Goal: Task Accomplishment & Management: Manage account settings

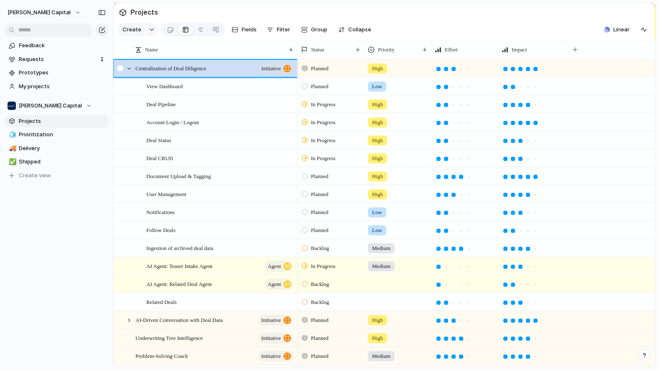
click at [124, 73] on div at bounding box center [121, 71] width 15 height 23
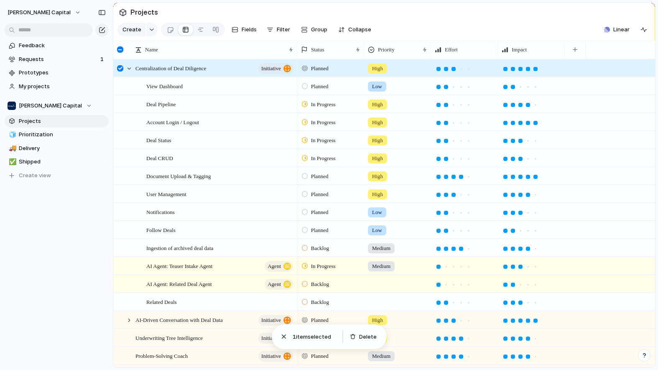
click at [124, 74] on div at bounding box center [121, 71] width 15 height 23
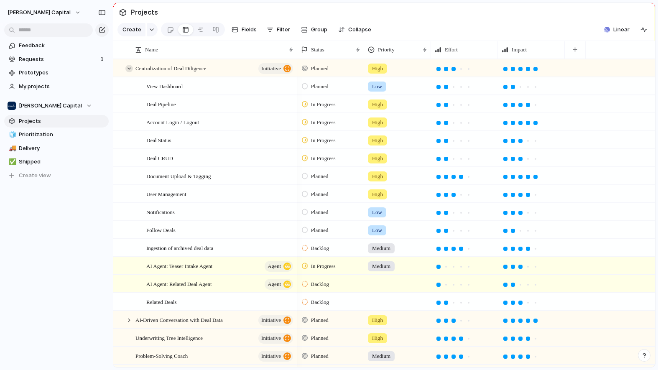
click at [126, 72] on div at bounding box center [129, 69] width 8 height 8
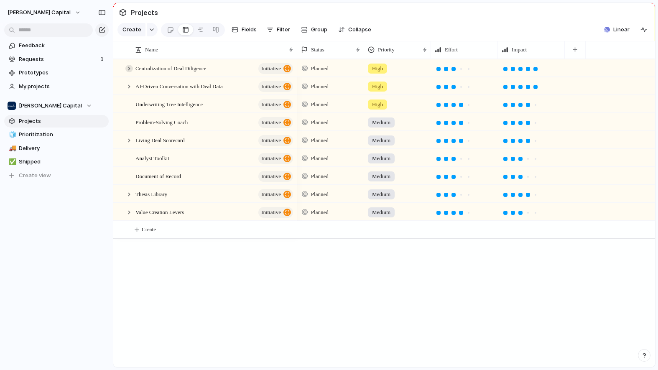
click at [131, 72] on div at bounding box center [129, 69] width 8 height 8
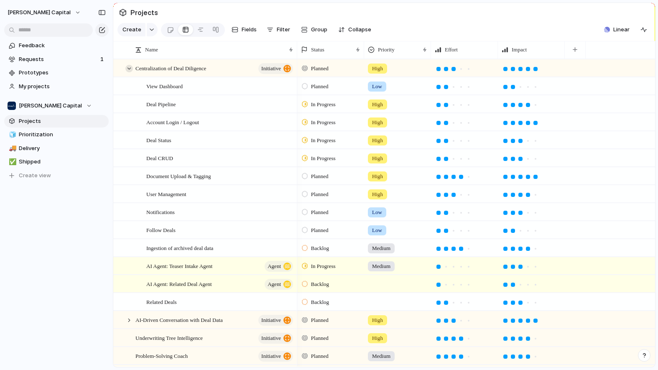
click at [131, 72] on div at bounding box center [129, 69] width 8 height 8
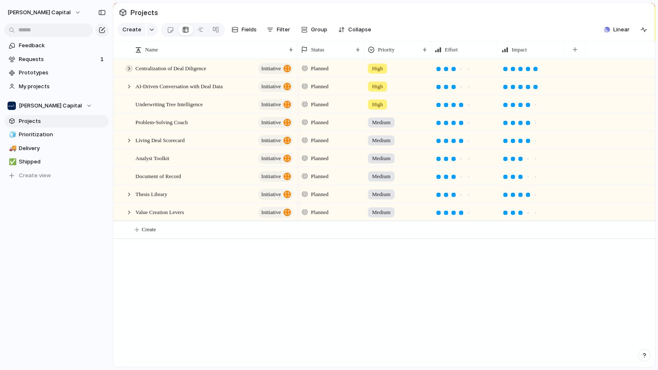
click at [127, 72] on div at bounding box center [129, 69] width 8 height 8
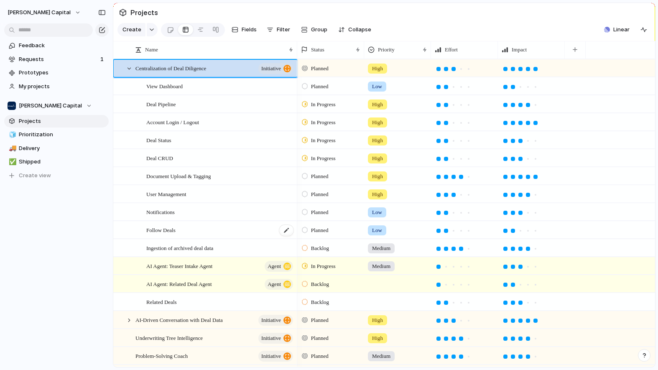
click at [223, 239] on div "Follow Deals" at bounding box center [220, 229] width 148 height 17
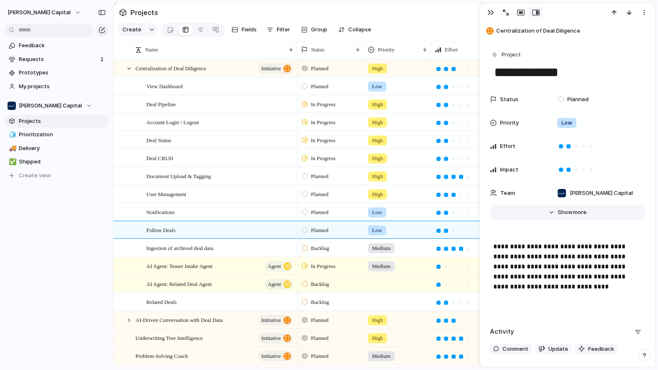
click at [561, 207] on button "Hide Show more" at bounding box center [567, 212] width 155 height 15
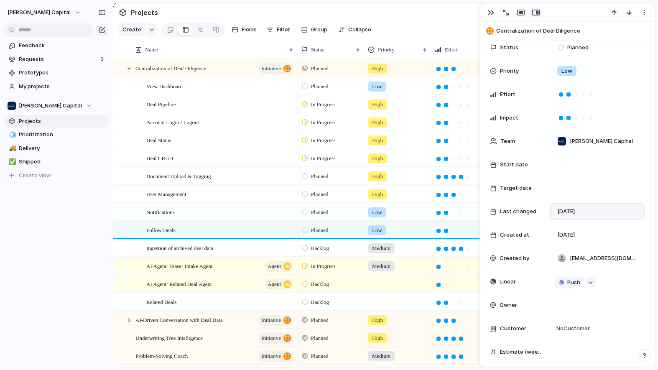
scroll to position [70, 0]
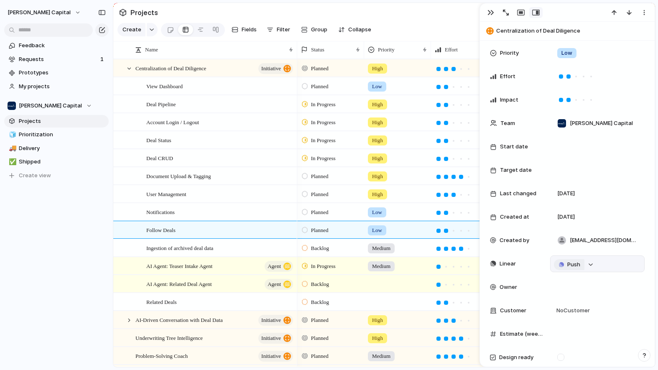
click at [566, 261] on button "Push" at bounding box center [569, 264] width 30 height 11
click at [557, 280] on span "Project" at bounding box center [559, 280] width 19 height 8
click at [213, 252] on span "Ingestion of archived deal data" at bounding box center [179, 248] width 67 height 10
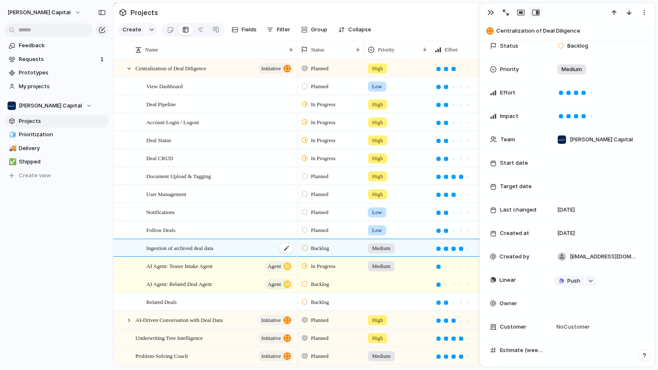
scroll to position [86, 0]
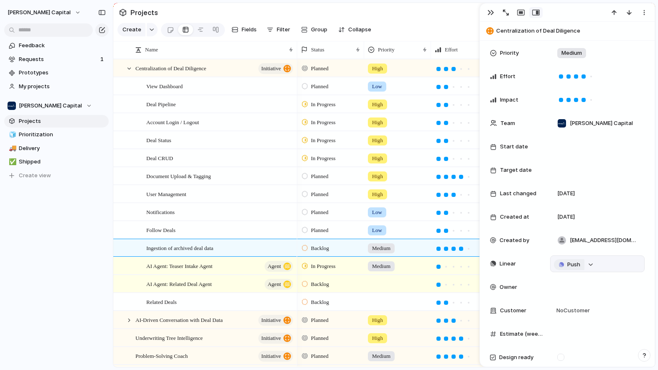
click at [572, 267] on span "Push" at bounding box center [573, 264] width 13 height 8
click at [580, 280] on li "Project" at bounding box center [570, 280] width 48 height 13
click at [132, 72] on div at bounding box center [129, 69] width 8 height 8
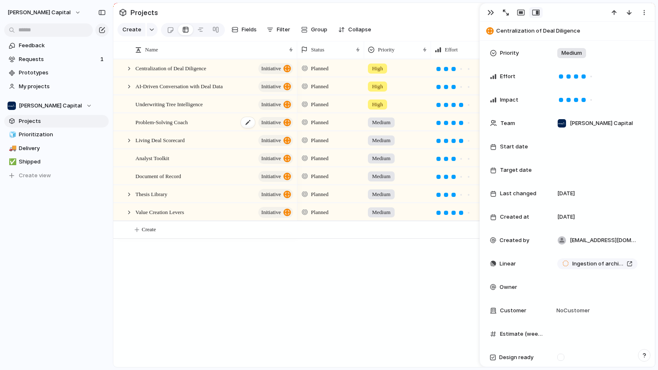
click at [213, 129] on div "Problem-Solving Coach initiative" at bounding box center [214, 122] width 159 height 17
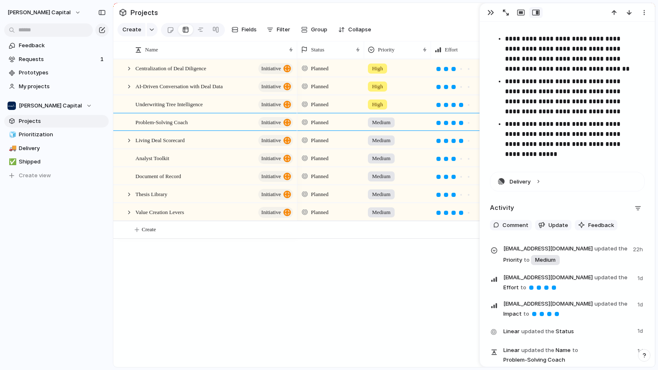
scroll to position [492, 0]
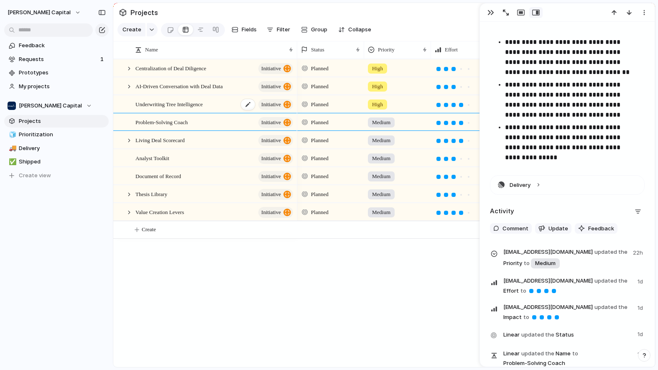
click at [215, 110] on div "Underwriting Tree Intelligence initiative" at bounding box center [214, 104] width 159 height 17
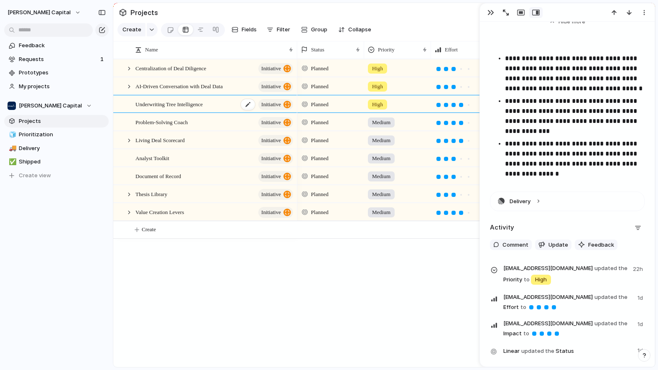
scroll to position [508, 0]
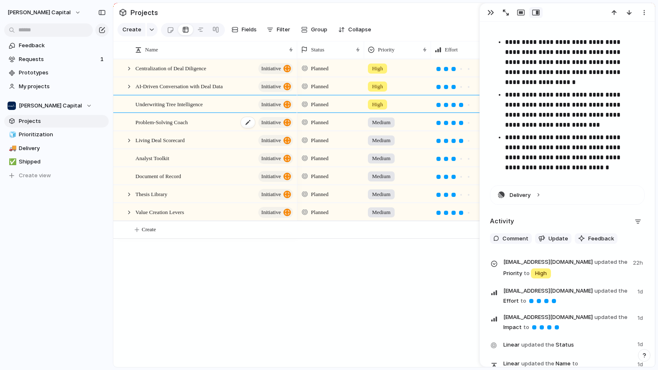
click at [202, 129] on div "Problem-Solving Coach initiative" at bounding box center [214, 122] width 159 height 17
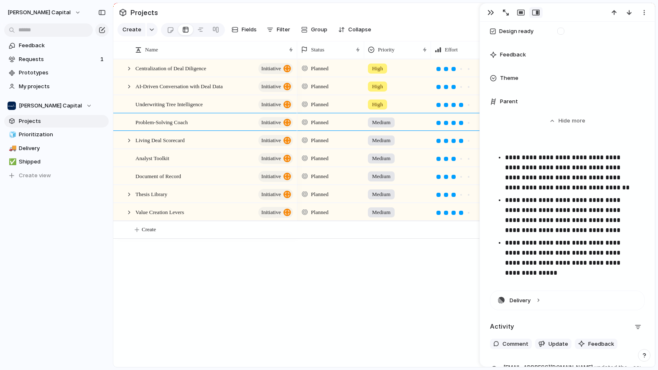
scroll to position [439, 0]
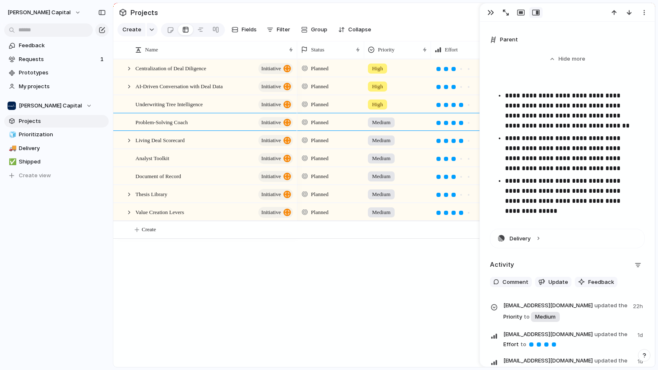
click at [383, 127] on span "Medium" at bounding box center [381, 122] width 18 height 8
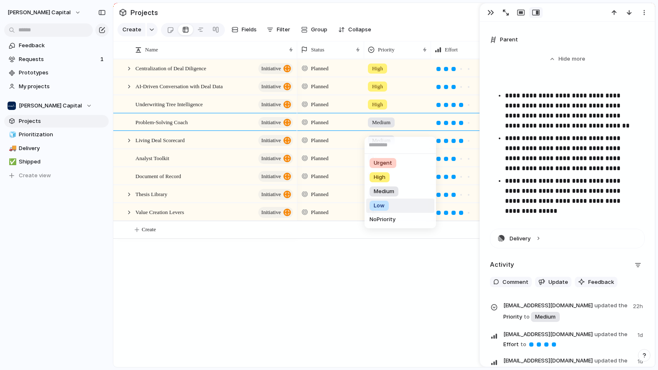
click at [381, 208] on span "Low" at bounding box center [379, 205] width 11 height 8
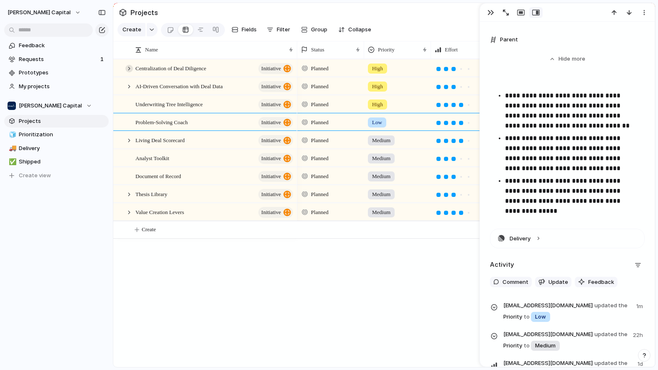
click at [130, 72] on div at bounding box center [129, 69] width 8 height 8
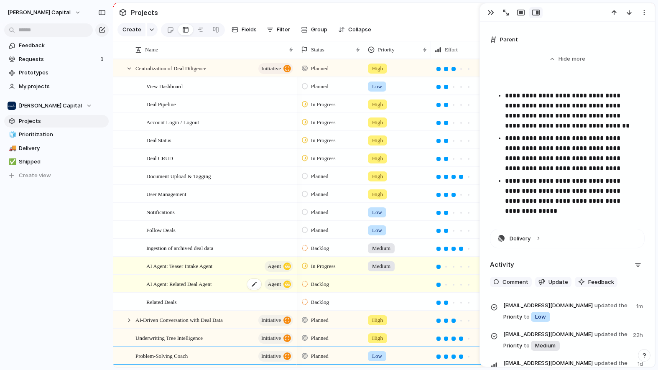
scroll to position [0, 0]
click at [221, 308] on div "Related Deals" at bounding box center [220, 301] width 148 height 17
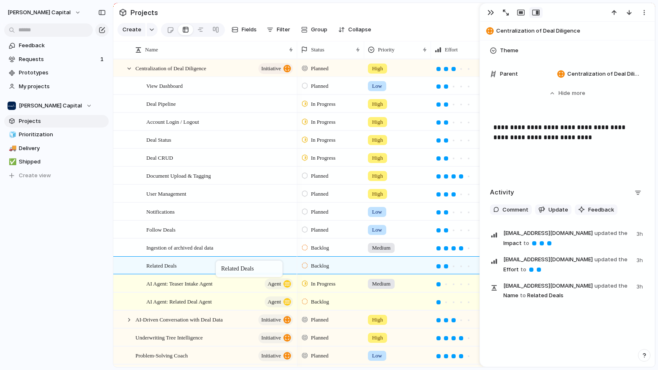
drag, startPoint x: 214, startPoint y: 308, endPoint x: 220, endPoint y: 262, distance: 46.7
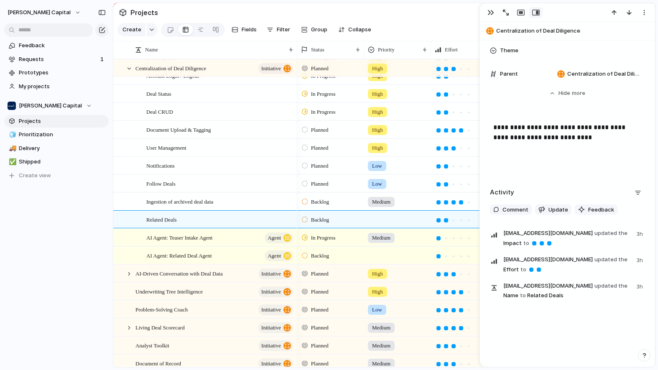
scroll to position [48, 0]
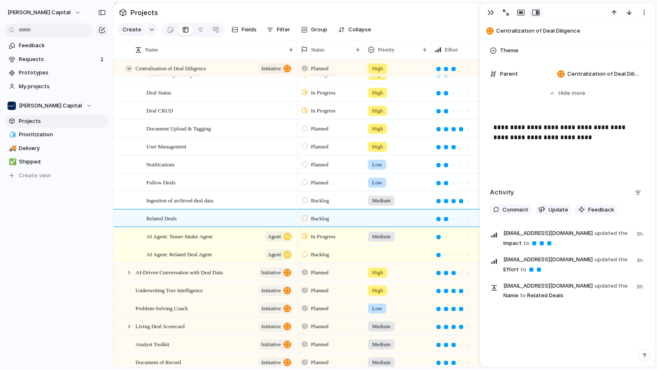
click at [130, 72] on div at bounding box center [129, 69] width 8 height 8
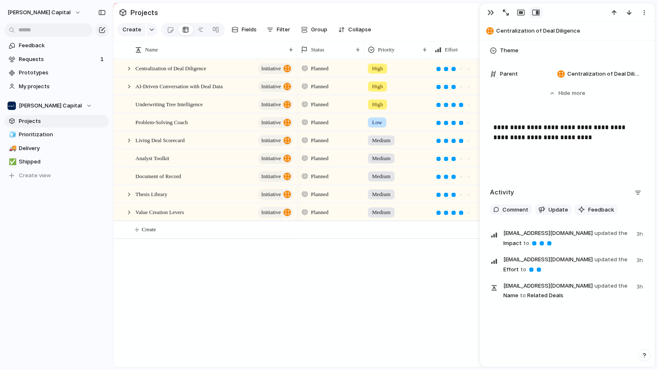
scroll to position [0, 0]
click at [129, 90] on div at bounding box center [129, 87] width 8 height 8
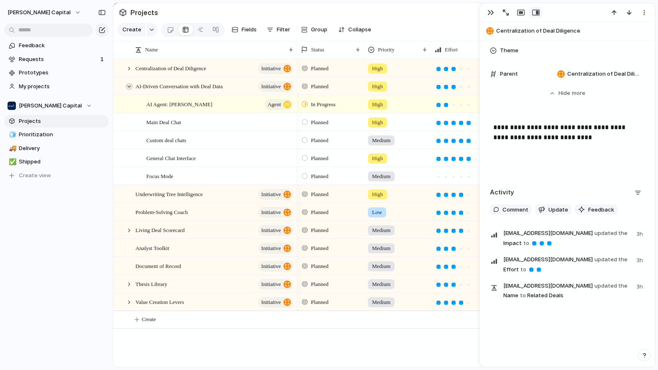
click at [129, 90] on div at bounding box center [129, 87] width 8 height 8
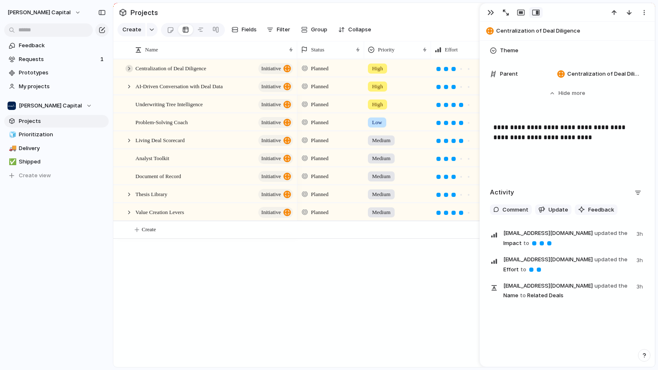
click at [131, 72] on div at bounding box center [129, 69] width 8 height 8
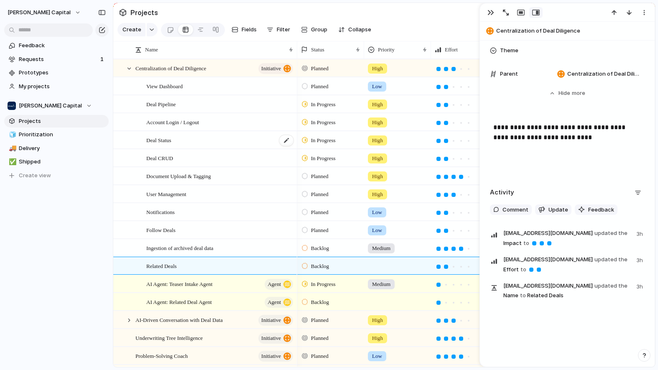
scroll to position [9, 0]
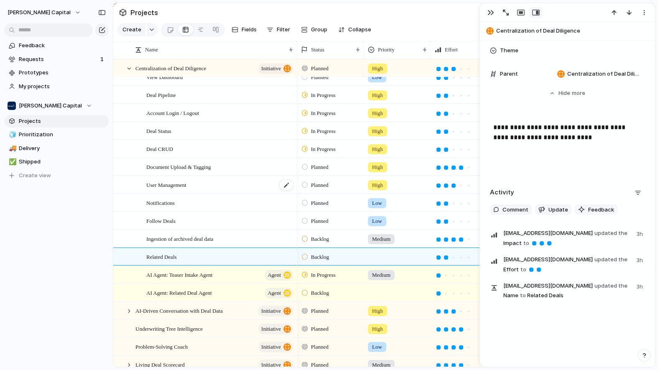
click at [202, 193] on div "User Management" at bounding box center [220, 184] width 148 height 17
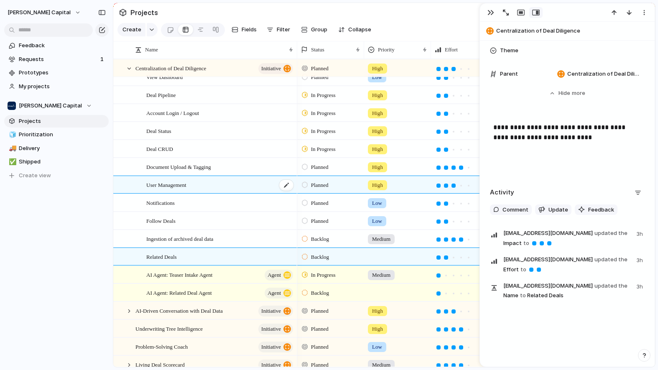
type textarea "**********"
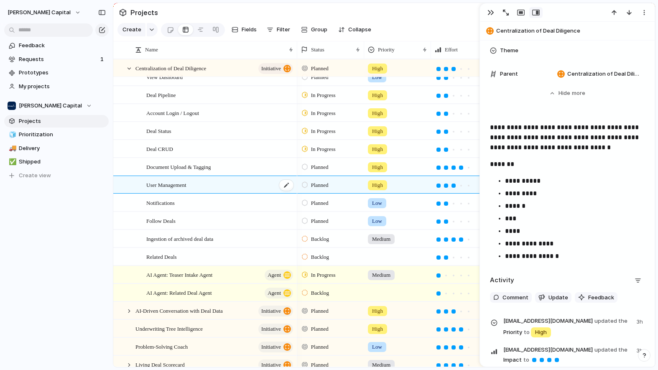
scroll to position [439, 0]
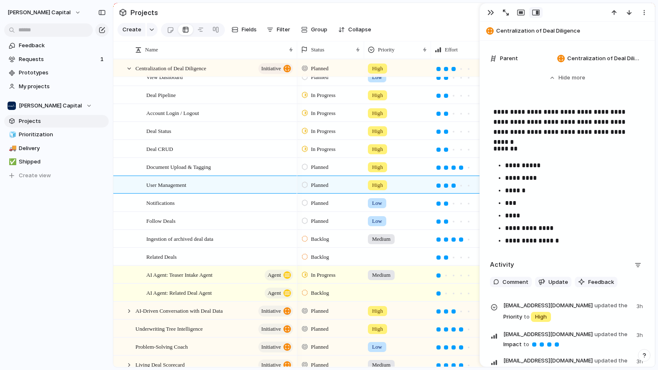
click at [543, 181] on p "*********" at bounding box center [571, 178] width 133 height 10
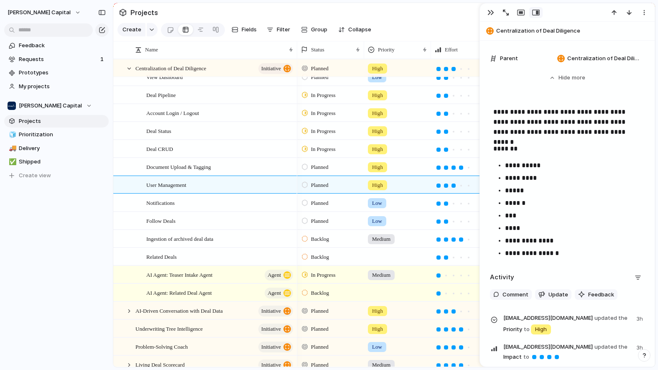
click at [513, 253] on p "**********" at bounding box center [571, 253] width 133 height 10
click at [523, 262] on div "**********" at bounding box center [567, 23] width 175 height 843
click at [532, 174] on p "*********" at bounding box center [571, 178] width 133 height 10
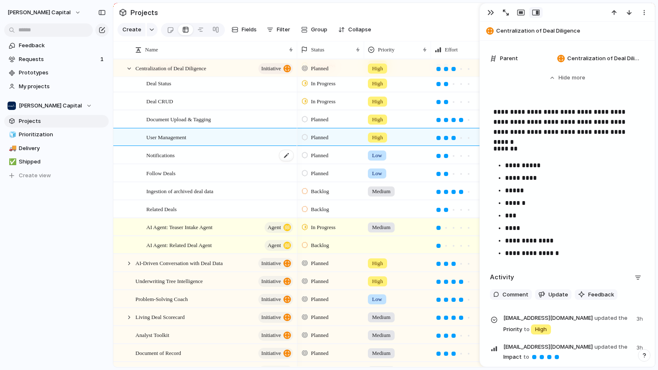
scroll to position [0, 0]
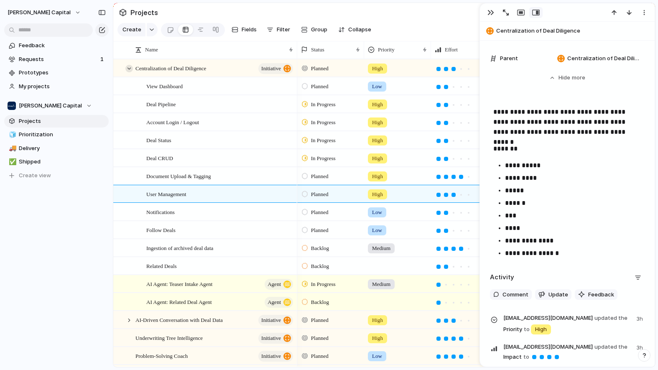
click at [129, 72] on div at bounding box center [129, 69] width 8 height 8
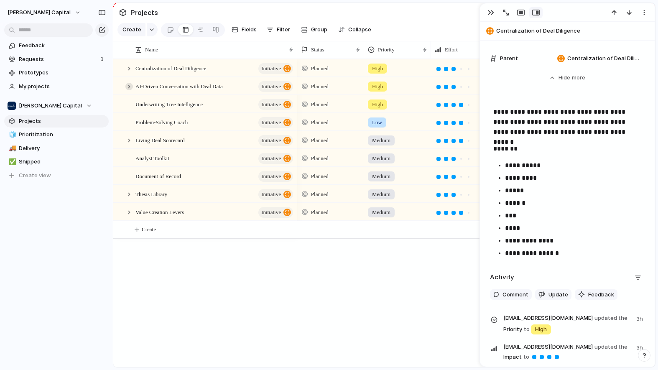
click at [130, 90] on div at bounding box center [129, 87] width 8 height 8
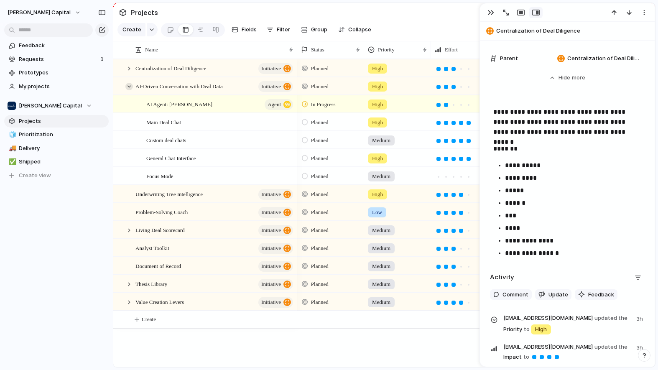
click at [126, 89] on div at bounding box center [129, 87] width 8 height 8
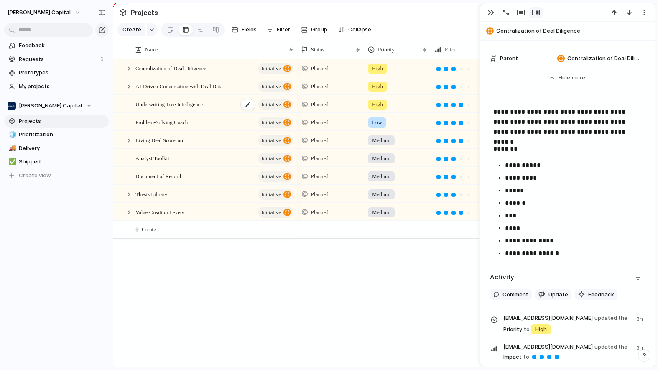
click at [151, 113] on div "Underwriting Tree Intelligence initiative" at bounding box center [214, 104] width 159 height 17
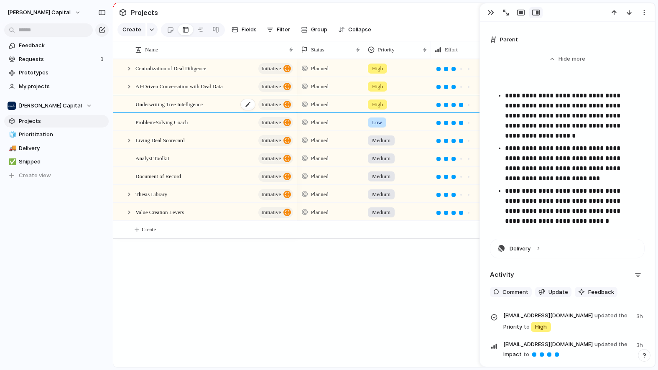
scroll to position [455, 0]
click at [174, 143] on span "Living Deal Scorecard" at bounding box center [159, 140] width 49 height 10
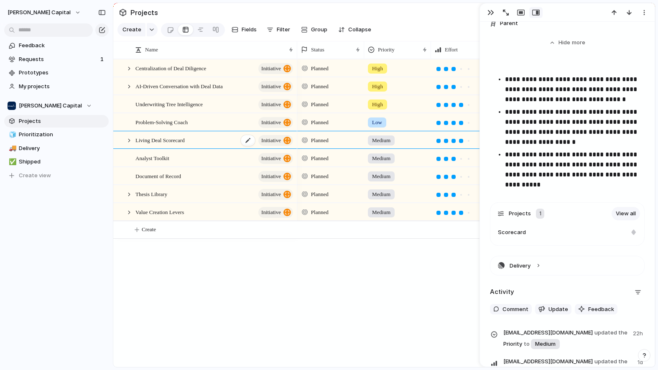
scroll to position [439, 0]
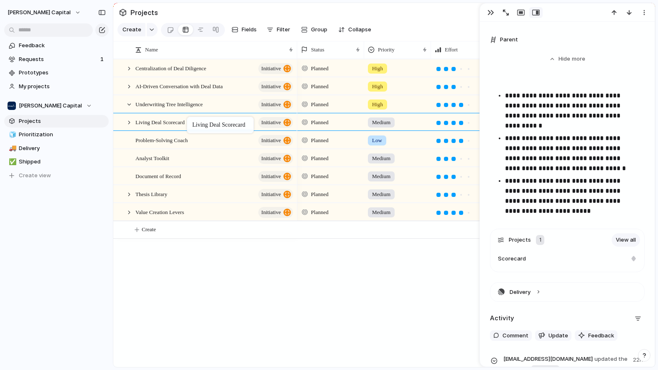
drag, startPoint x: 189, startPoint y: 146, endPoint x: 191, endPoint y: 119, distance: 26.8
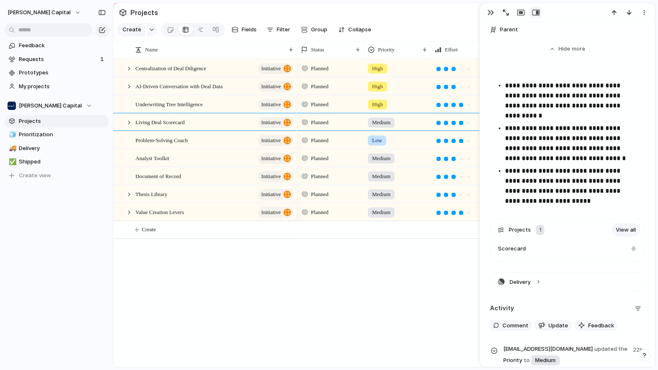
scroll to position [449, 0]
click at [130, 126] on div at bounding box center [129, 123] width 8 height 8
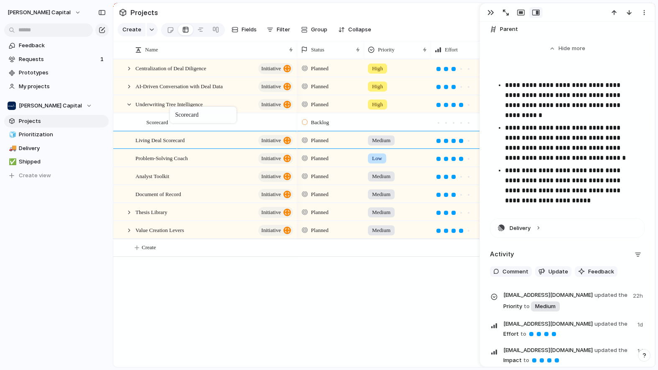
drag, startPoint x: 166, startPoint y: 147, endPoint x: 174, endPoint y: 108, distance: 39.2
click at [158, 127] on span "Scorecard" at bounding box center [157, 122] width 22 height 10
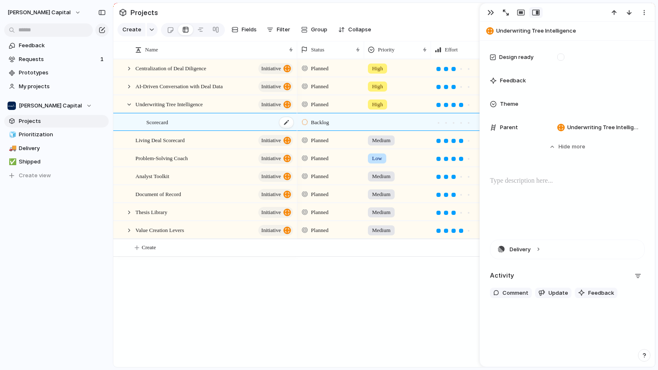
click at [158, 127] on span "Scorecard" at bounding box center [157, 122] width 22 height 10
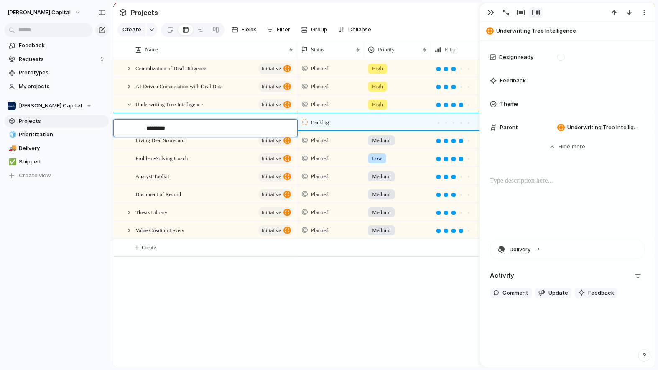
type textarea "**********"
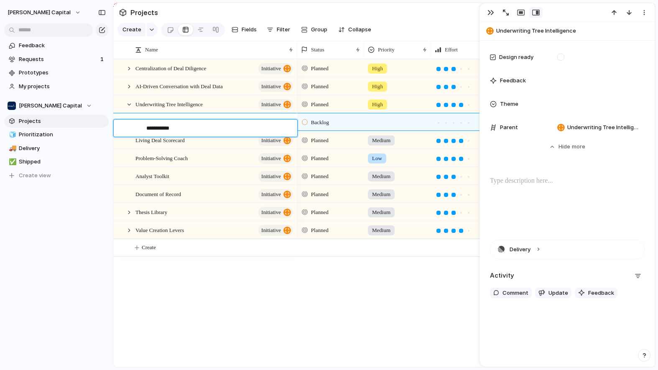
type textarea "**********"
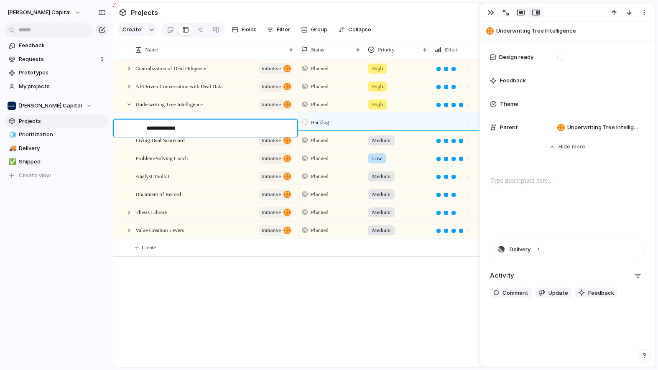
type textarea "**********"
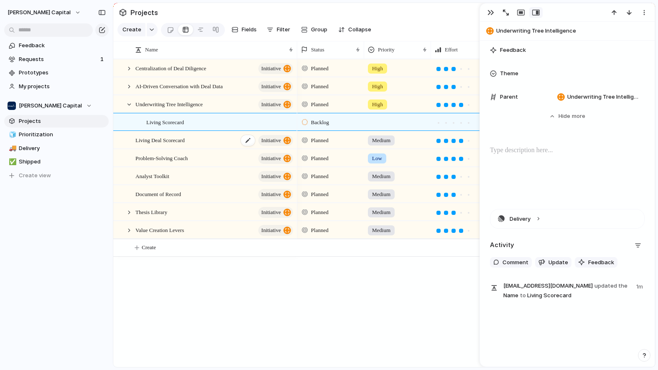
click at [180, 145] on span "Living Deal Scorecard" at bounding box center [159, 140] width 49 height 10
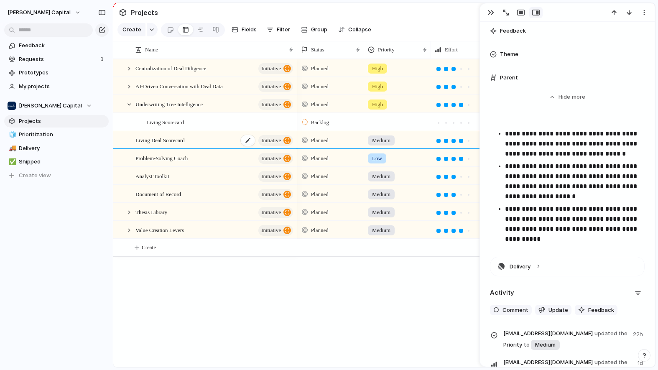
scroll to position [449, 0]
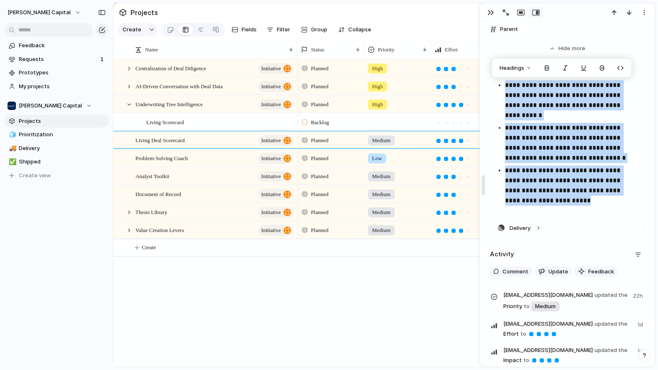
drag, startPoint x: 558, startPoint y: 201, endPoint x: 487, endPoint y: 78, distance: 141.9
click at [487, 78] on div "**********" at bounding box center [566, 185] width 175 height 364
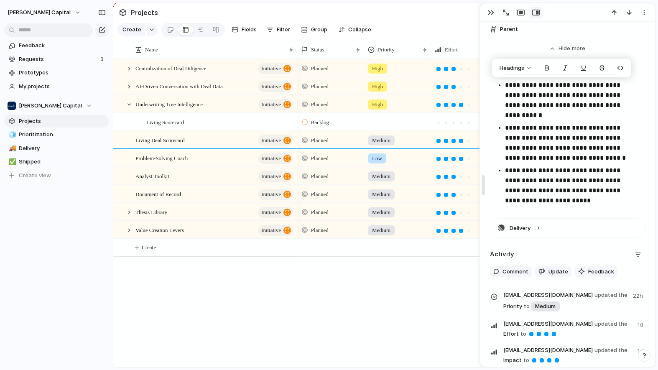
scroll to position [447, 0]
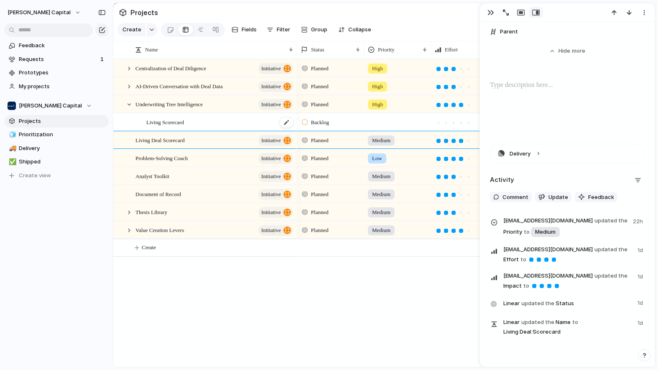
click at [160, 126] on span "Living Scorecard" at bounding box center [165, 122] width 38 height 10
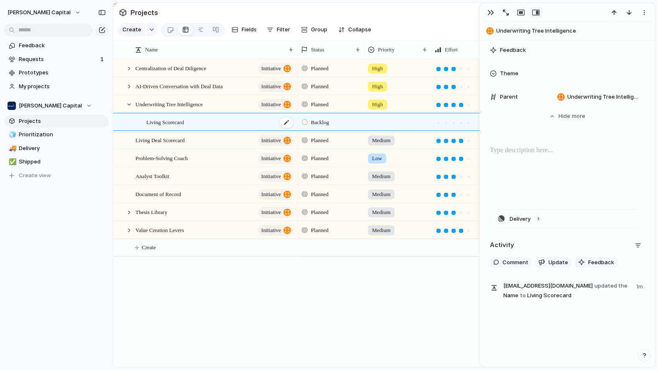
scroll to position [401, 0]
click at [534, 150] on p at bounding box center [567, 150] width 155 height 10
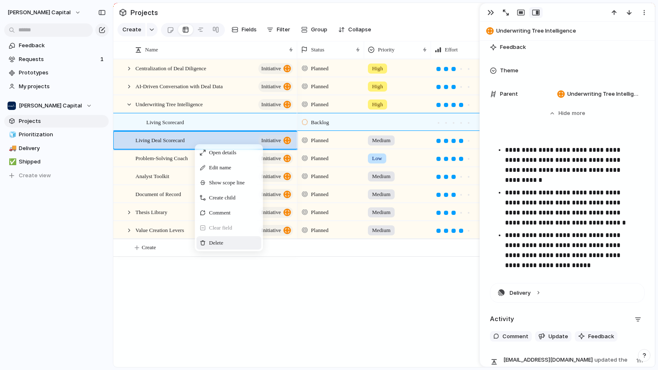
click at [234, 249] on div "Delete" at bounding box center [228, 242] width 65 height 13
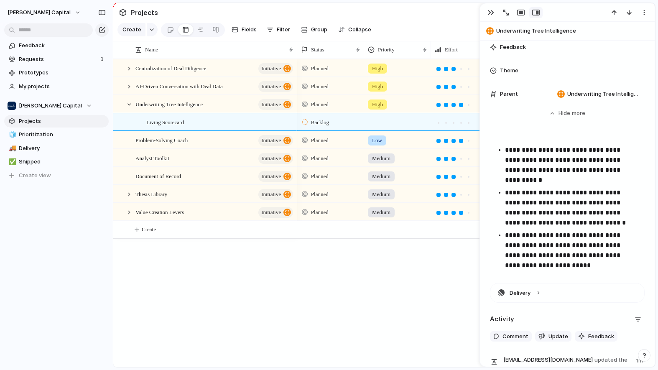
click at [233, 297] on div "AI-Driven Conversation with Deal Data initiative Underwriting Tree Intelligence…" at bounding box center [383, 213] width 541 height 308
click at [131, 108] on div at bounding box center [129, 105] width 8 height 8
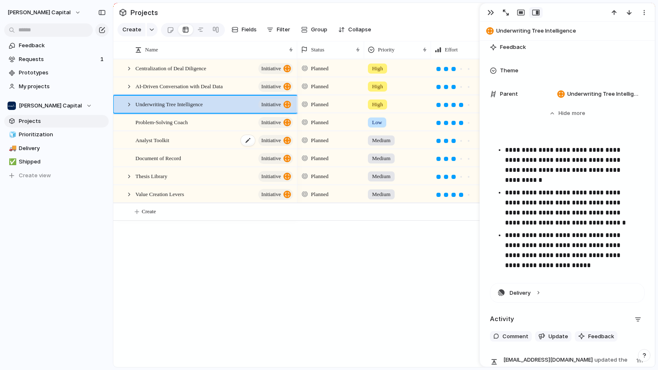
click at [195, 141] on div "Analyst Toolkit initiative" at bounding box center [214, 140] width 159 height 17
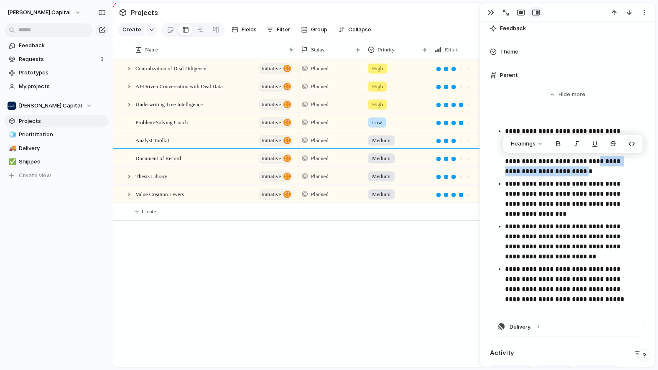
drag, startPoint x: 577, startPoint y: 163, endPoint x: 559, endPoint y: 172, distance: 19.8
click at [559, 172] on p "**********" at bounding box center [571, 151] width 133 height 50
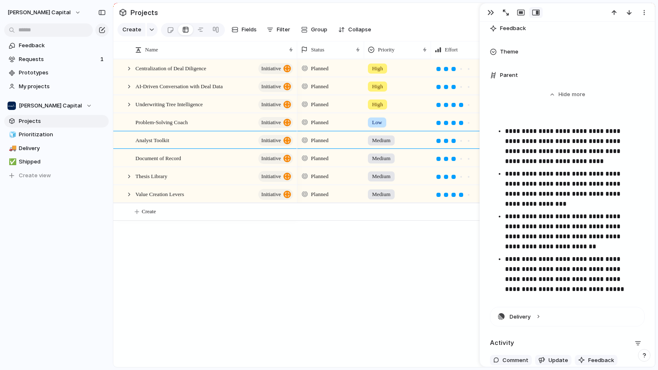
click at [379, 141] on div "Medium" at bounding box center [381, 140] width 27 height 10
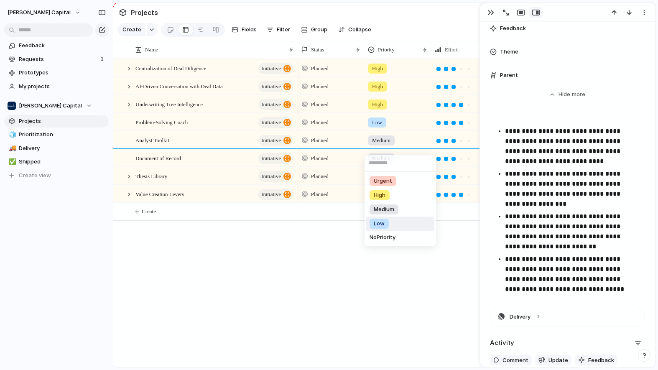
click at [378, 226] on span "Low" at bounding box center [379, 223] width 11 height 8
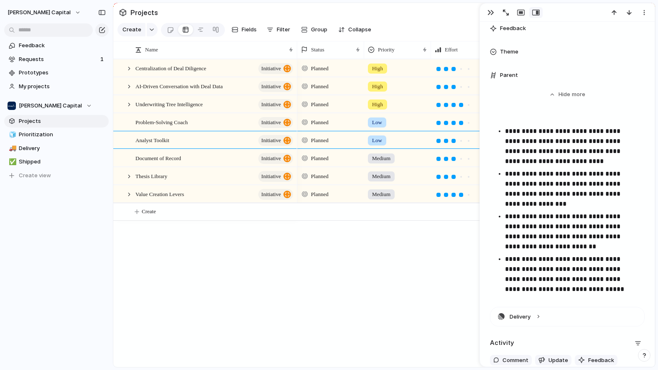
click at [367, 262] on div "Planned High Planned High Planned Low Planned Low Planned Medium Planned Medium…" at bounding box center [476, 213] width 358 height 308
click at [206, 166] on div "Document of Record initiative" at bounding box center [214, 158] width 159 height 17
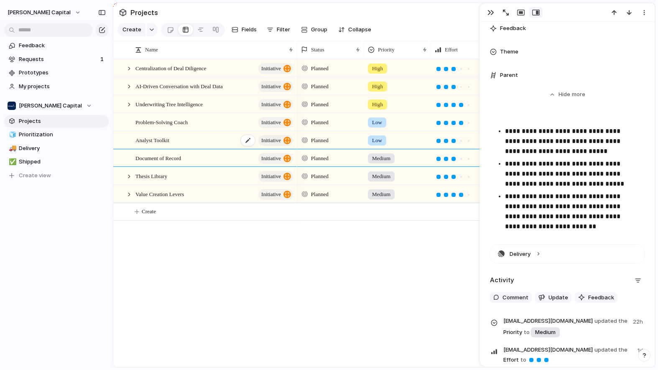
click at [202, 146] on div "Analyst Toolkit initiative" at bounding box center [214, 140] width 159 height 17
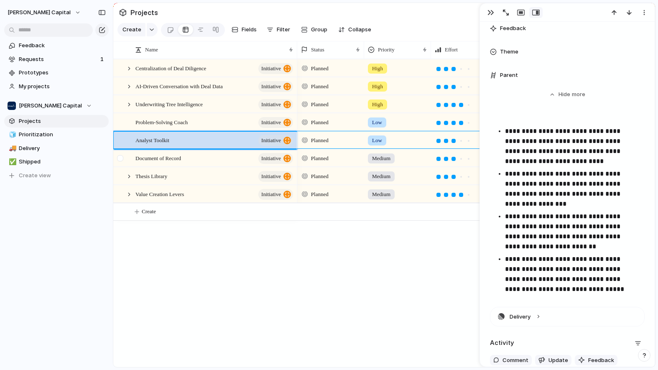
click at [133, 161] on div at bounding box center [125, 158] width 23 height 17
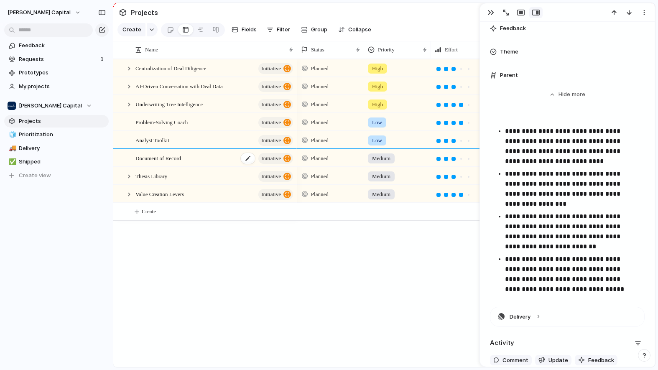
click at [208, 158] on div "Document of Record initiative" at bounding box center [214, 158] width 159 height 17
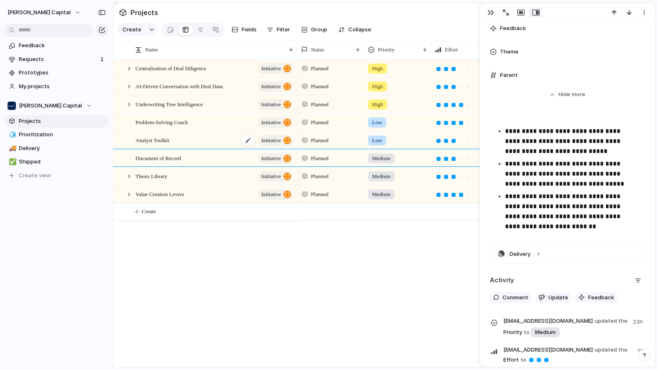
click at [208, 144] on div "Analyst Toolkit initiative" at bounding box center [214, 140] width 159 height 17
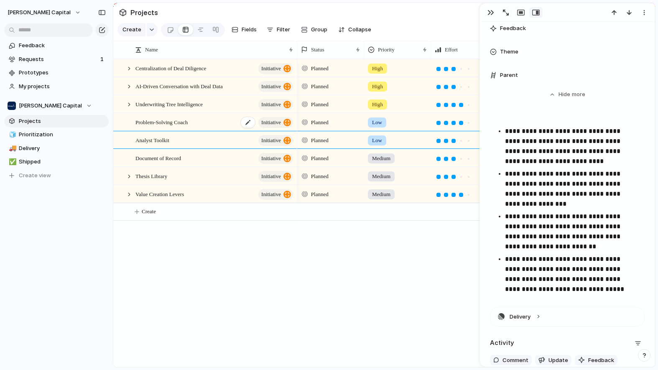
click at [215, 131] on div "Problem-Solving Coach initiative" at bounding box center [214, 122] width 159 height 17
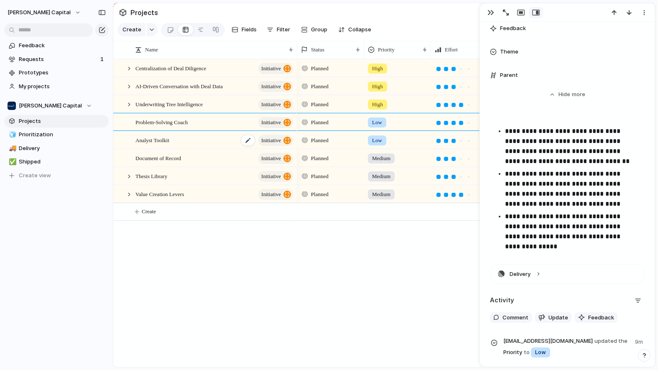
click at [212, 149] on div "Analyst Toolkit initiative" at bounding box center [214, 140] width 159 height 17
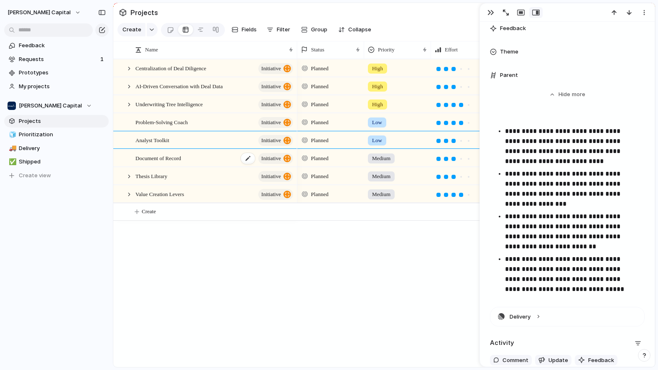
click at [208, 167] on div "Document of Record initiative" at bounding box center [214, 158] width 159 height 17
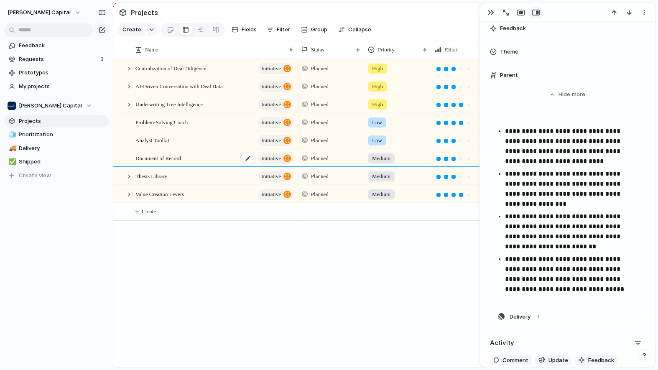
type textarea "**********"
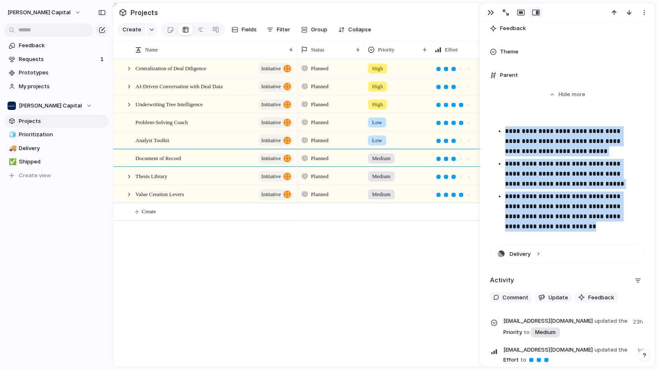
drag, startPoint x: 569, startPoint y: 231, endPoint x: 498, endPoint y: 132, distance: 121.6
click at [498, 132] on ul "**********" at bounding box center [567, 178] width 155 height 105
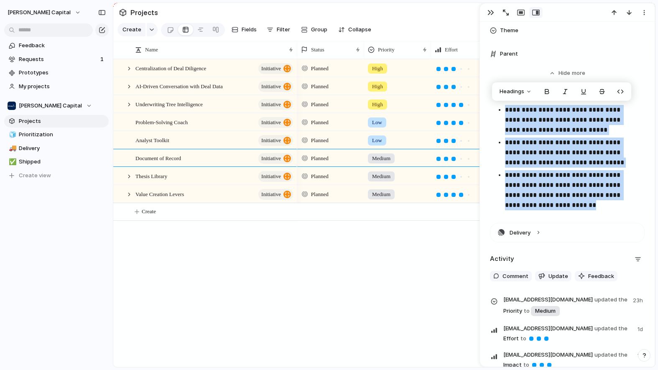
scroll to position [425, 0]
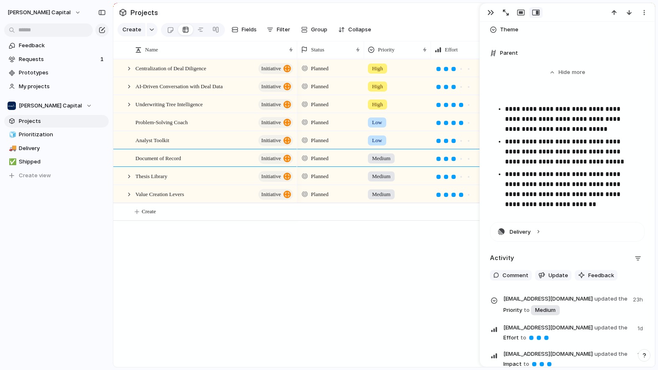
click at [523, 183] on p "**********" at bounding box center [571, 189] width 133 height 40
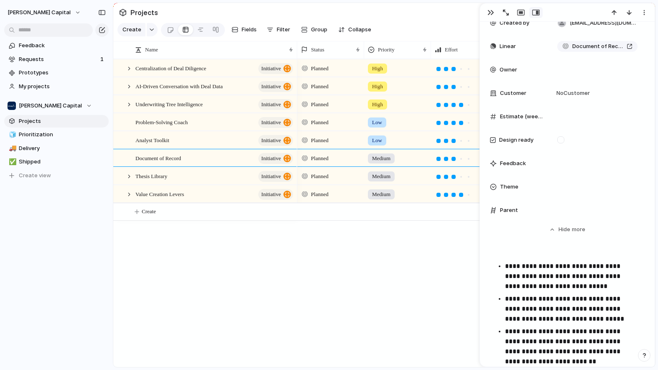
scroll to position [0, 0]
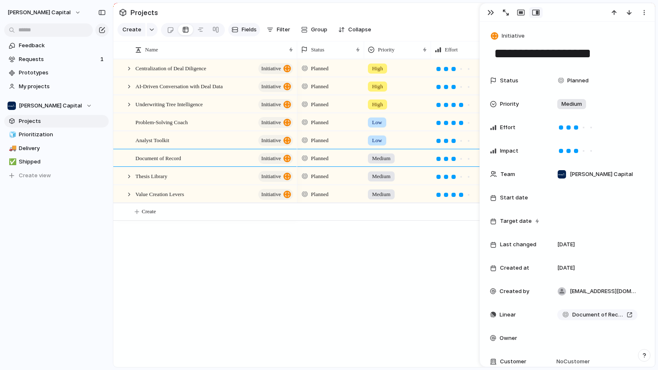
click at [235, 33] on div "button" at bounding box center [234, 29] width 7 height 7
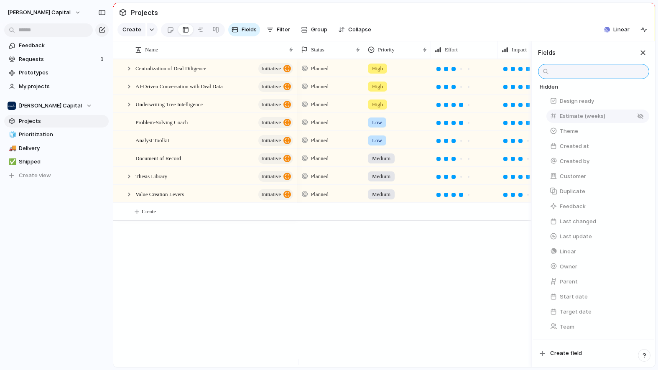
scroll to position [104, 0]
click at [438, 281] on div "Planned High Planned High Planned Low Planned Low Planned Medium Planned Medium…" at bounding box center [414, 213] width 234 height 308
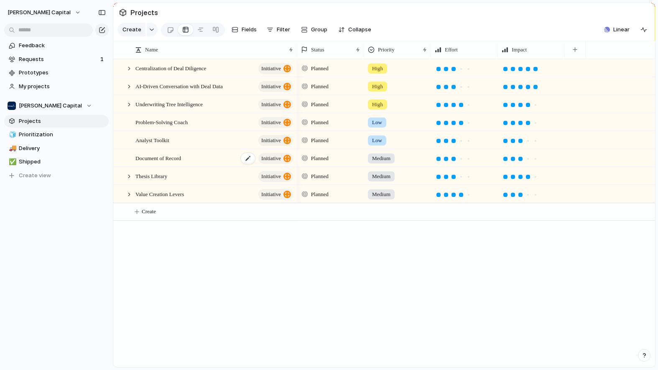
click at [206, 165] on div "Document of Record initiative" at bounding box center [214, 158] width 159 height 17
click at [149, 31] on div "button" at bounding box center [152, 29] width 6 height 3
click at [250, 33] on span "Fields" at bounding box center [248, 29] width 15 height 8
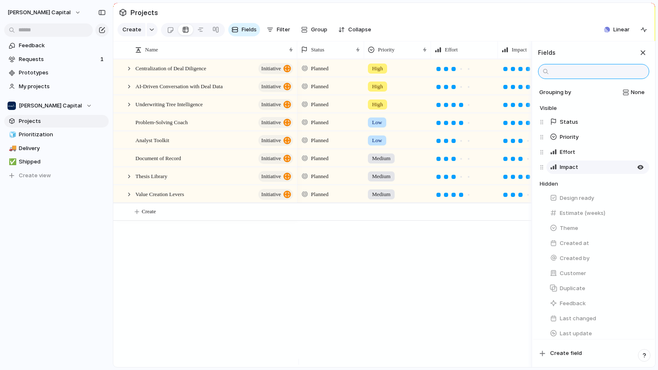
scroll to position [104, 0]
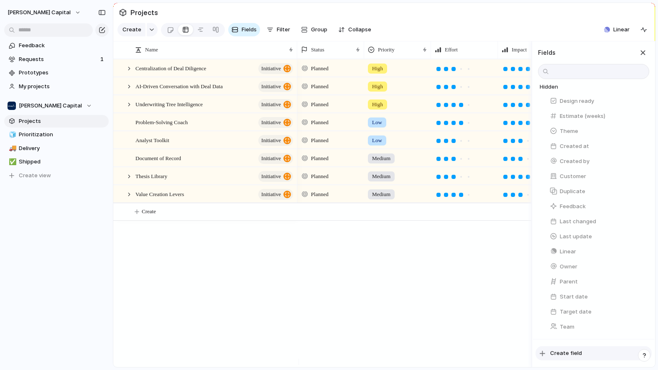
click at [567, 356] on span "Create field" at bounding box center [566, 353] width 32 height 8
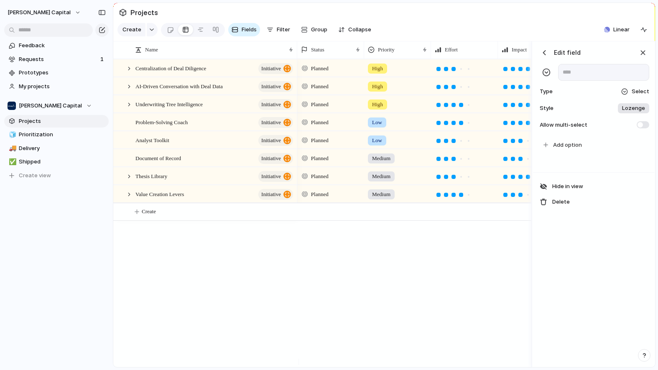
scroll to position [0, 122]
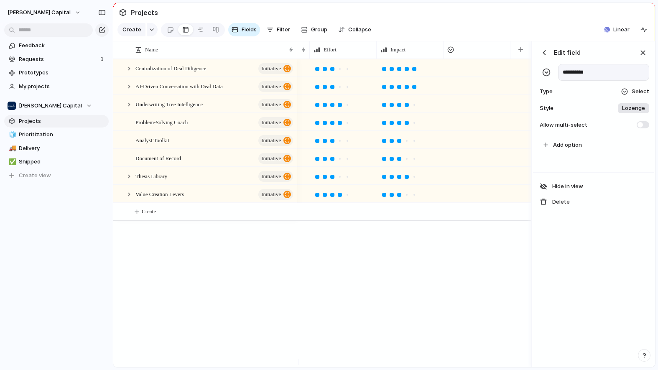
type input "**********"
click at [637, 92] on div "Type Select" at bounding box center [593, 92] width 111 height 12
click at [631, 112] on span "Lozenge" at bounding box center [633, 108] width 23 height 8
click at [572, 149] on span "Add option" at bounding box center [567, 145] width 29 height 8
click at [643, 128] on span at bounding box center [642, 124] width 13 height 7
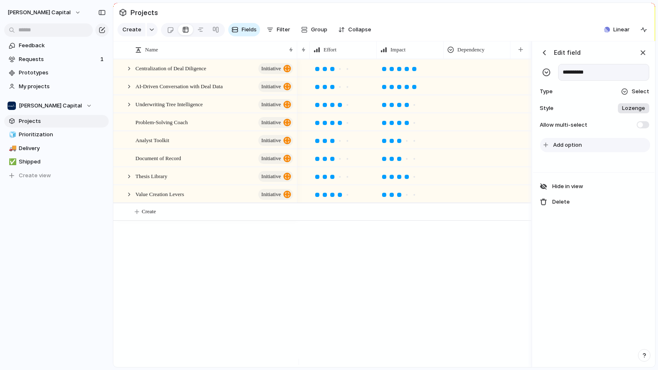
click at [567, 149] on span "Add option" at bounding box center [567, 145] width 29 height 8
click at [557, 150] on input "text" at bounding box center [555, 145] width 5 height 8
click at [646, 51] on div "**********" at bounding box center [593, 88] width 121 height 94
click at [643, 57] on div "button" at bounding box center [642, 52] width 9 height 9
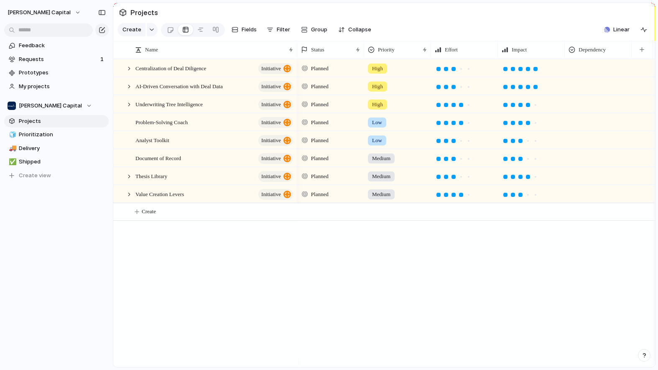
scroll to position [0, 0]
click at [581, 199] on div at bounding box center [598, 193] width 66 height 14
click at [593, 203] on div "Type to add a value" at bounding box center [329, 185] width 658 height 370
click at [595, 179] on div "Type to add a value" at bounding box center [329, 185] width 658 height 370
click at [586, 163] on div at bounding box center [598, 157] width 66 height 14
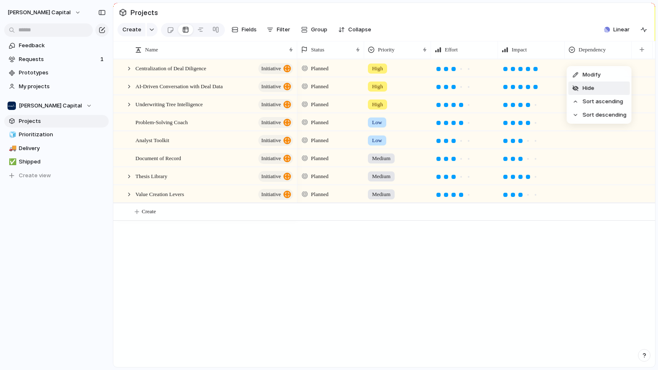
click at [592, 83] on li "Hide" at bounding box center [598, 87] width 61 height 13
click at [158, 167] on div "Document of Record initiative" at bounding box center [214, 158] width 159 height 17
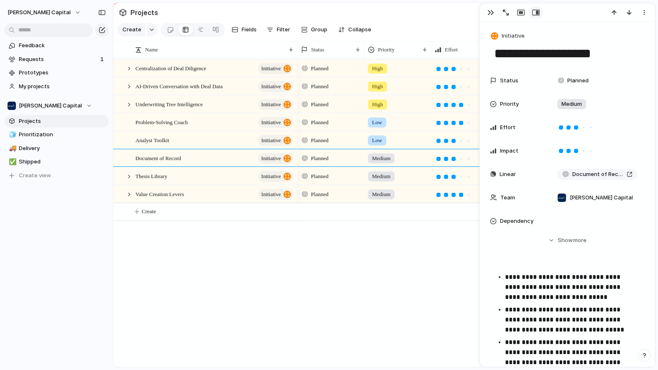
click at [506, 270] on div "**********" at bounding box center [567, 324] width 155 height 110
click at [503, 274] on ul "**********" at bounding box center [567, 324] width 155 height 105
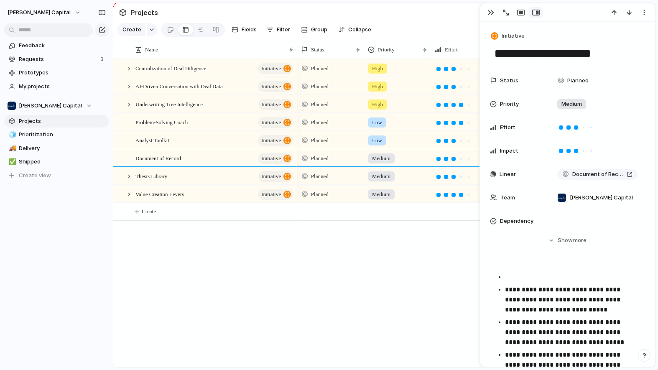
click at [506, 278] on p at bounding box center [571, 277] width 133 height 10
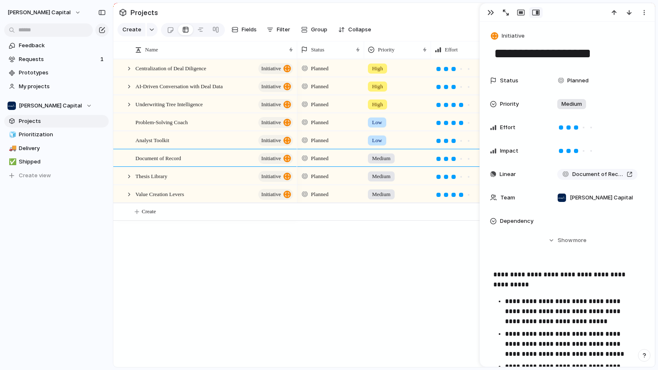
click at [436, 277] on div "Planned High Planned High Planned High Planned Low Planned Low Planned Medium P…" at bounding box center [476, 213] width 358 height 308
click at [490, 12] on div "button" at bounding box center [490, 12] width 7 height 7
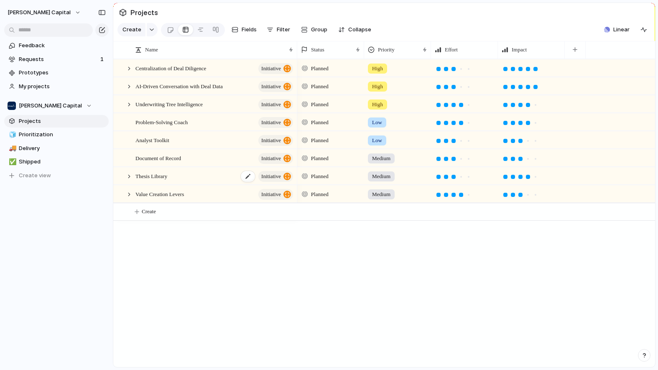
click at [184, 183] on div "Thesis Library initiative" at bounding box center [214, 176] width 159 height 17
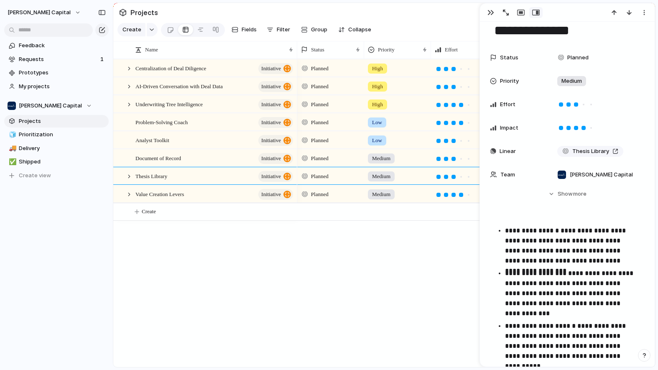
scroll to position [25, 0]
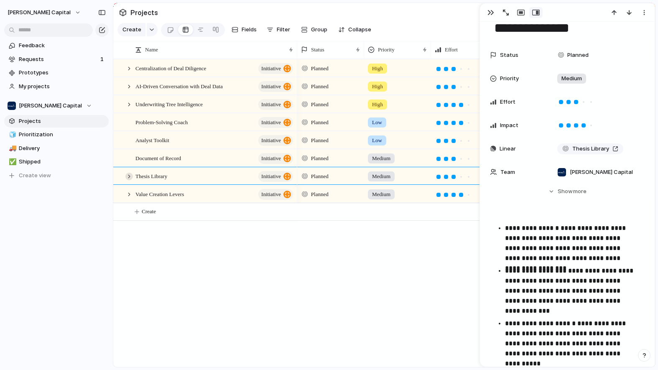
click at [130, 180] on div at bounding box center [129, 177] width 8 height 8
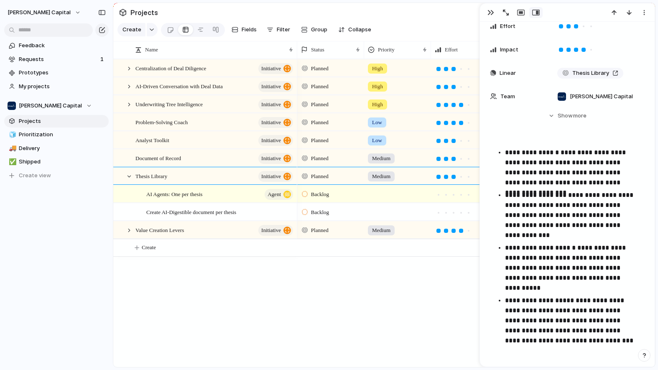
scroll to position [105, 0]
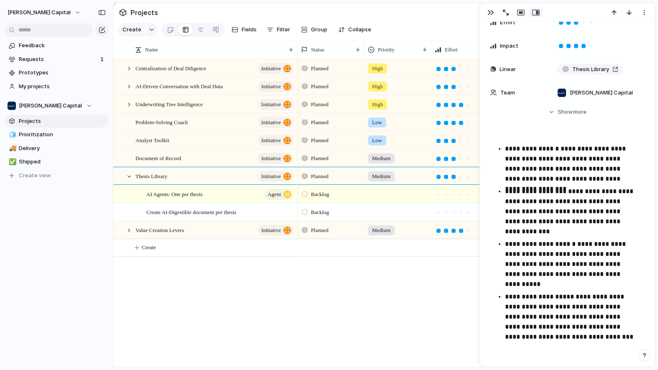
click at [394, 163] on div "Medium" at bounding box center [381, 158] width 27 height 10
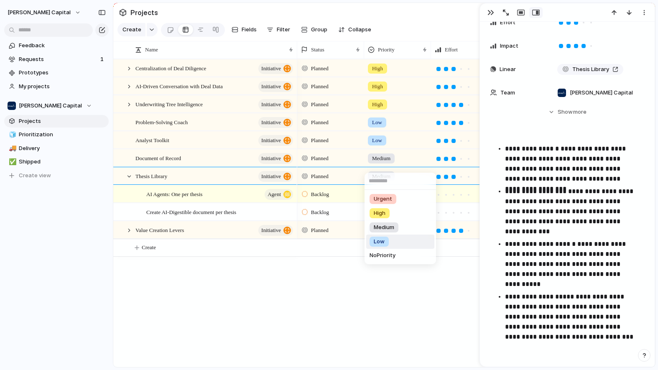
click at [381, 246] on div "Low" at bounding box center [378, 241] width 19 height 10
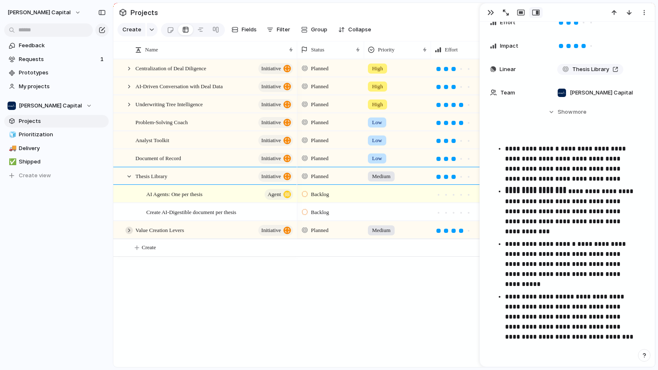
click at [130, 234] on div at bounding box center [129, 230] width 8 height 8
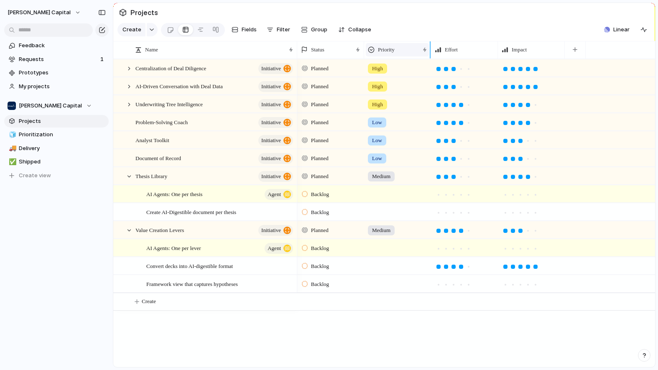
click at [400, 54] on div "Priority" at bounding box center [393, 50] width 51 height 8
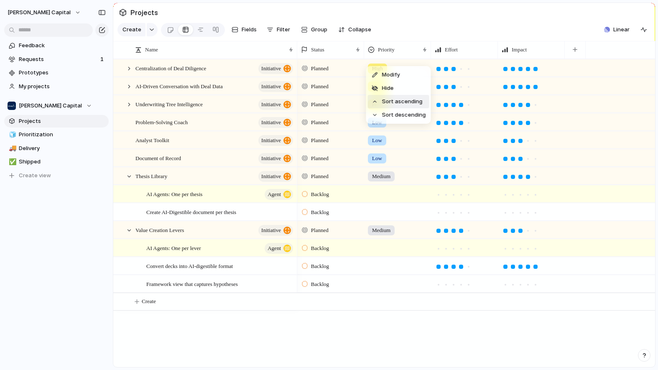
click at [394, 102] on span "Sort ascending" at bounding box center [402, 101] width 41 height 8
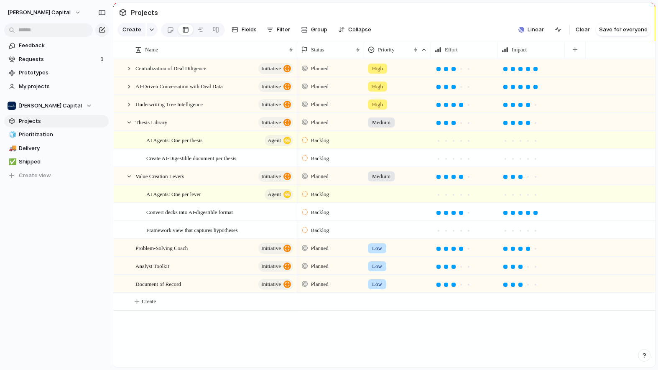
click at [318, 216] on span "Backlog" at bounding box center [320, 212] width 18 height 8
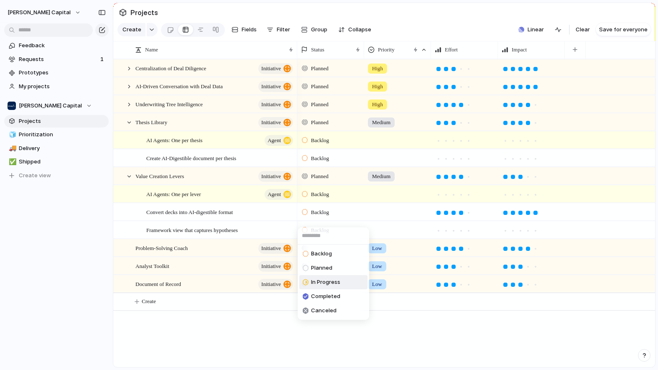
click at [317, 279] on span "In Progress" at bounding box center [325, 282] width 29 height 8
